Goal: Information Seeking & Learning: Learn about a topic

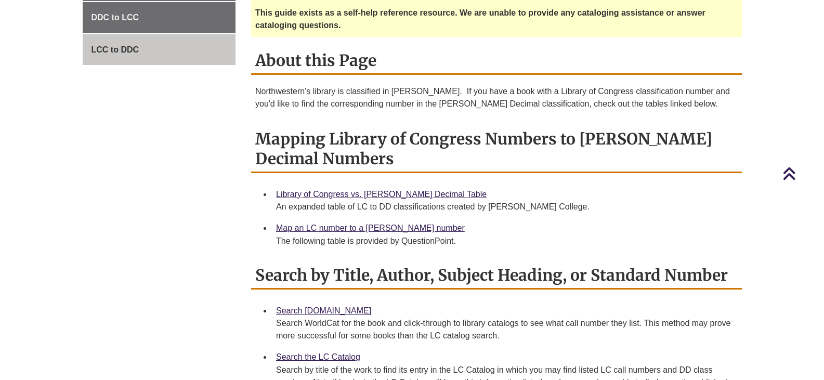
scroll to position [298, 0]
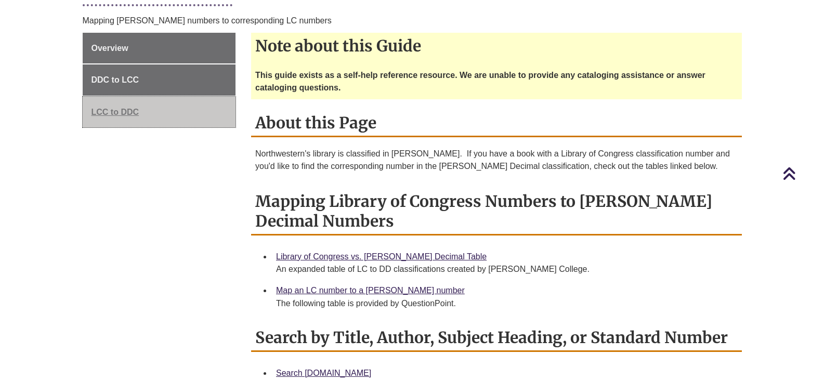
click at [138, 108] on span "LCC to DDC" at bounding box center [116, 112] width 48 height 9
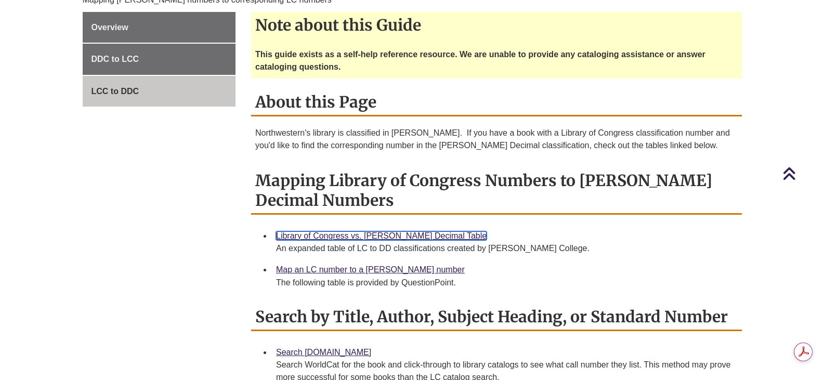
click at [355, 231] on link "Library of Congress vs. [PERSON_NAME] Decimal Table" at bounding box center [381, 235] width 211 height 9
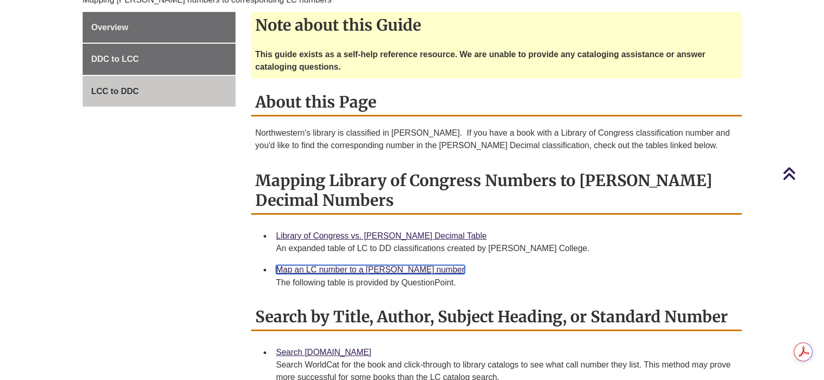
click at [326, 265] on link "Map an LC number to a [PERSON_NAME] number" at bounding box center [370, 269] width 189 height 9
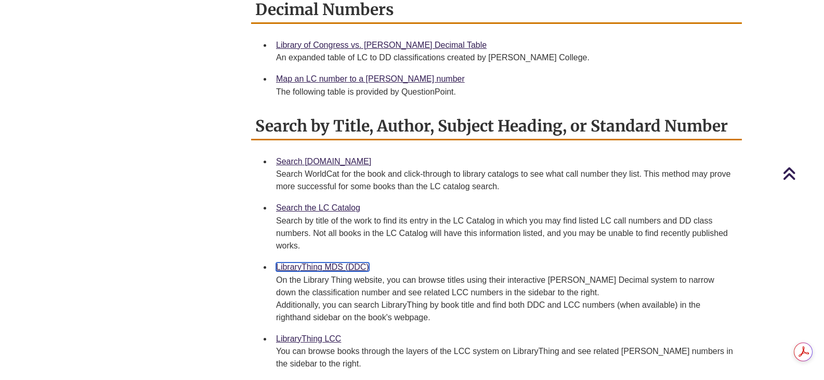
click at [333, 263] on link "LibraryThing MDS (DDC)" at bounding box center [322, 267] width 93 height 9
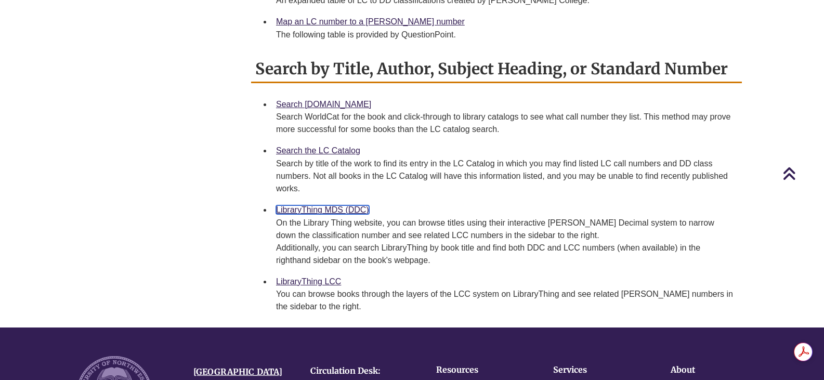
scroll to position [598, 0]
